Goal: Task Accomplishment & Management: Use online tool/utility

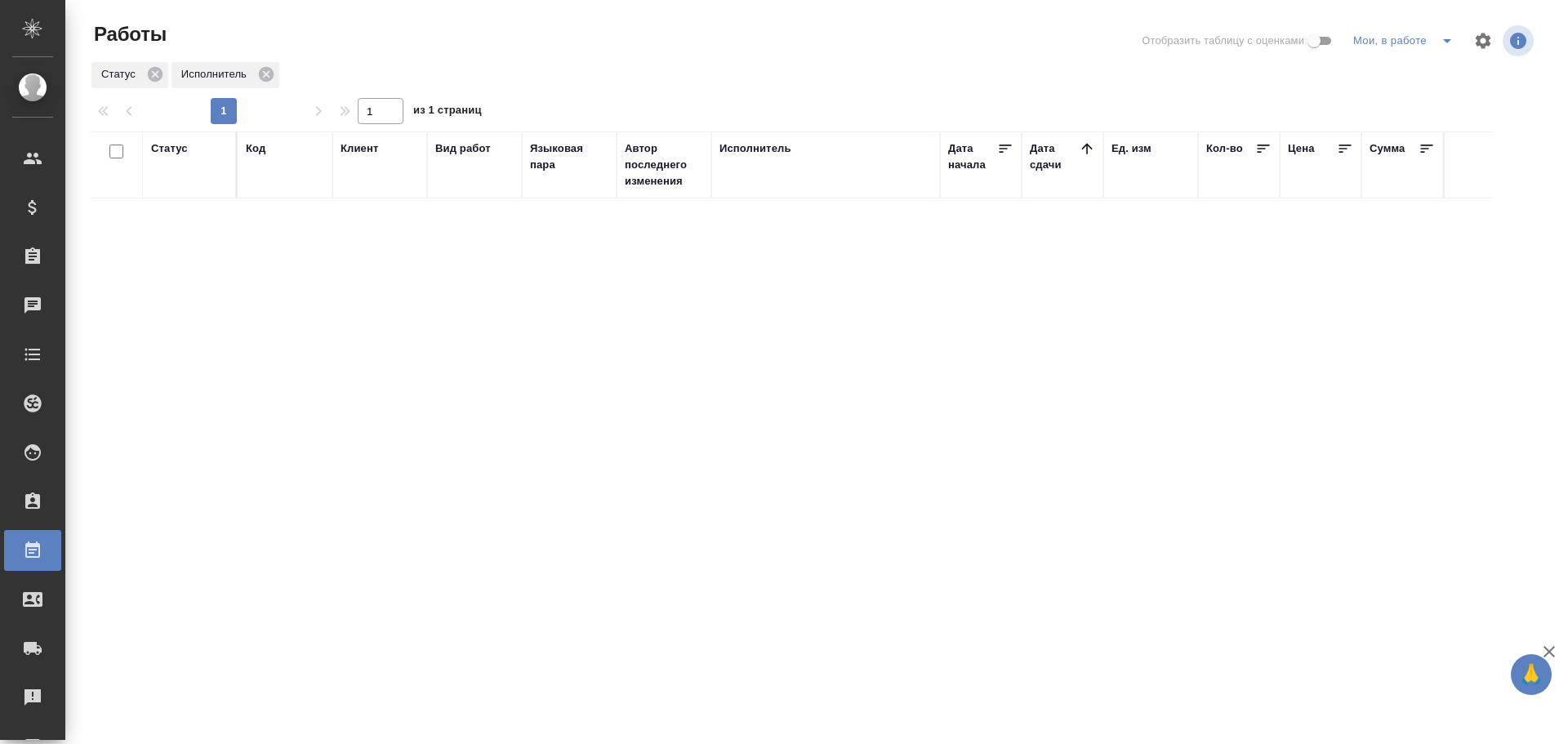
click at [1439, 43] on icon "split button" at bounding box center [1447, 40] width 19 height 19
click at [1376, 73] on li "Стандартные настройки" at bounding box center [1406, 73] width 156 height 26
